Goal: Task Accomplishment & Management: Manage account settings

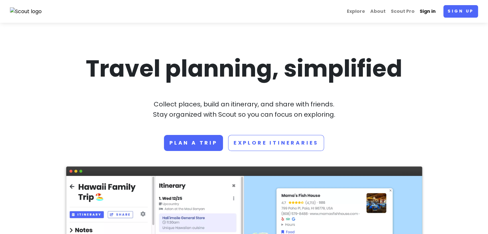
click at [428, 12] on link "Sign in" at bounding box center [427, 11] width 21 height 13
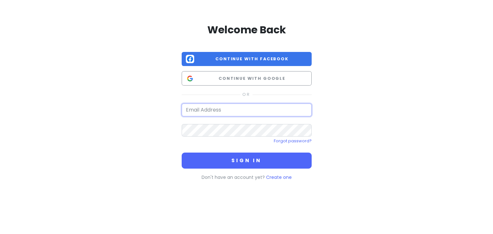
click at [249, 107] on input "email" at bounding box center [247, 110] width 130 height 13
type input "[EMAIL_ADDRESS][DOMAIN_NAME]"
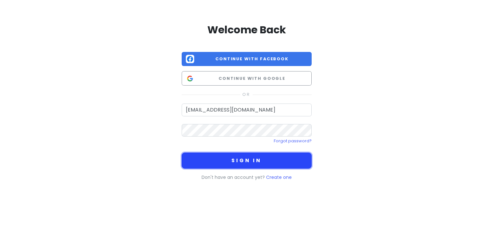
click at [236, 161] on button "Sign in" at bounding box center [247, 161] width 130 height 16
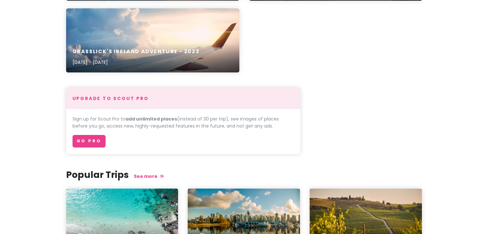
scroll to position [167, 0]
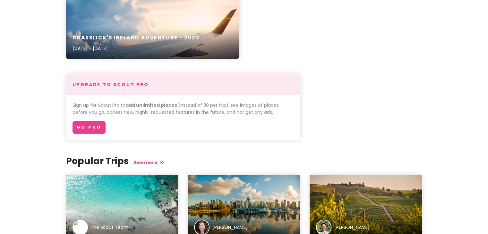
click at [381, 119] on div "Upgrade to Scout Pro Sign up for Scout Pro to add unlimited places (instead of …" at bounding box center [244, 107] width 366 height 66
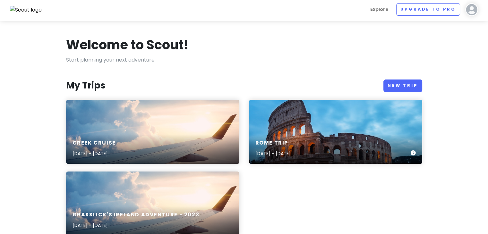
scroll to position [0, 0]
